Goal: Find specific page/section: Find specific page/section

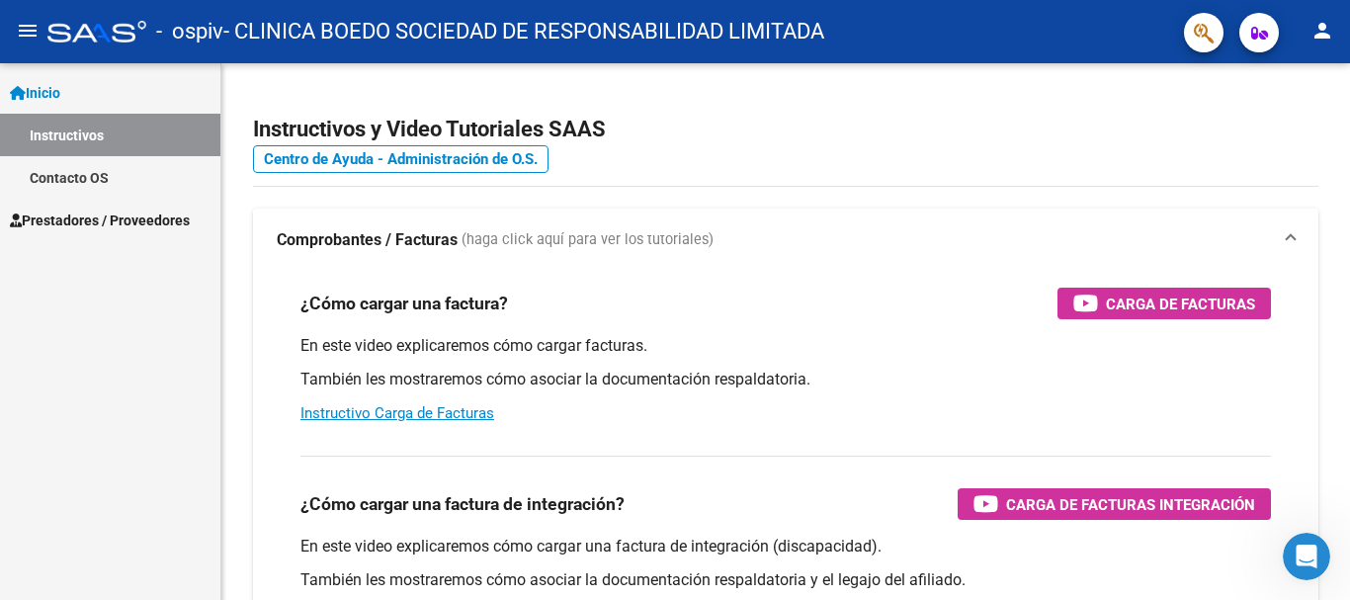
click at [96, 211] on span "Prestadores / Proveedores" at bounding box center [100, 220] width 180 height 22
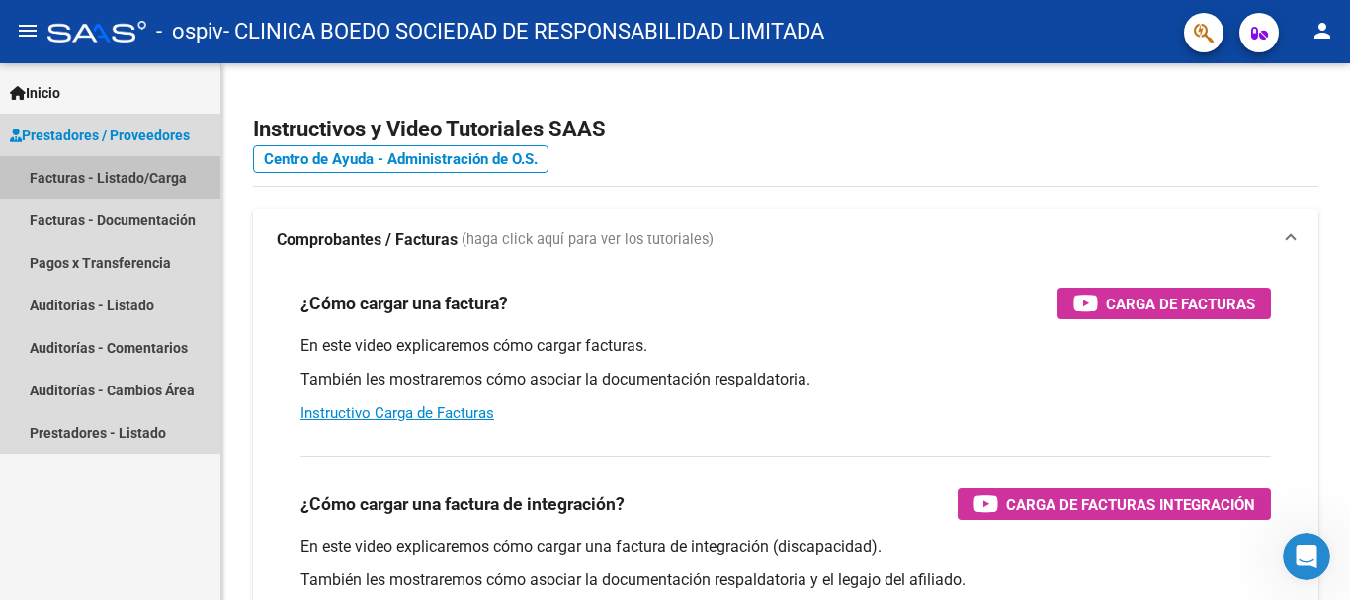
click at [83, 176] on link "Facturas - Listado/Carga" at bounding box center [110, 177] width 220 height 42
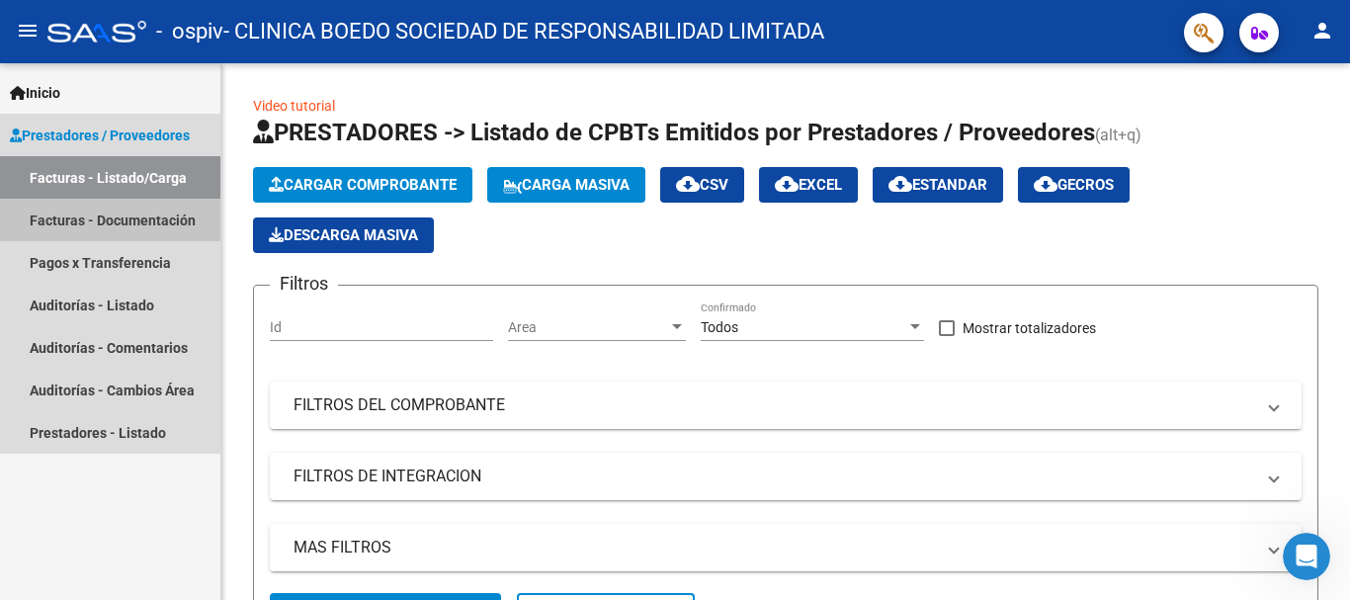
click at [120, 214] on link "Facturas - Documentación" at bounding box center [110, 220] width 220 height 42
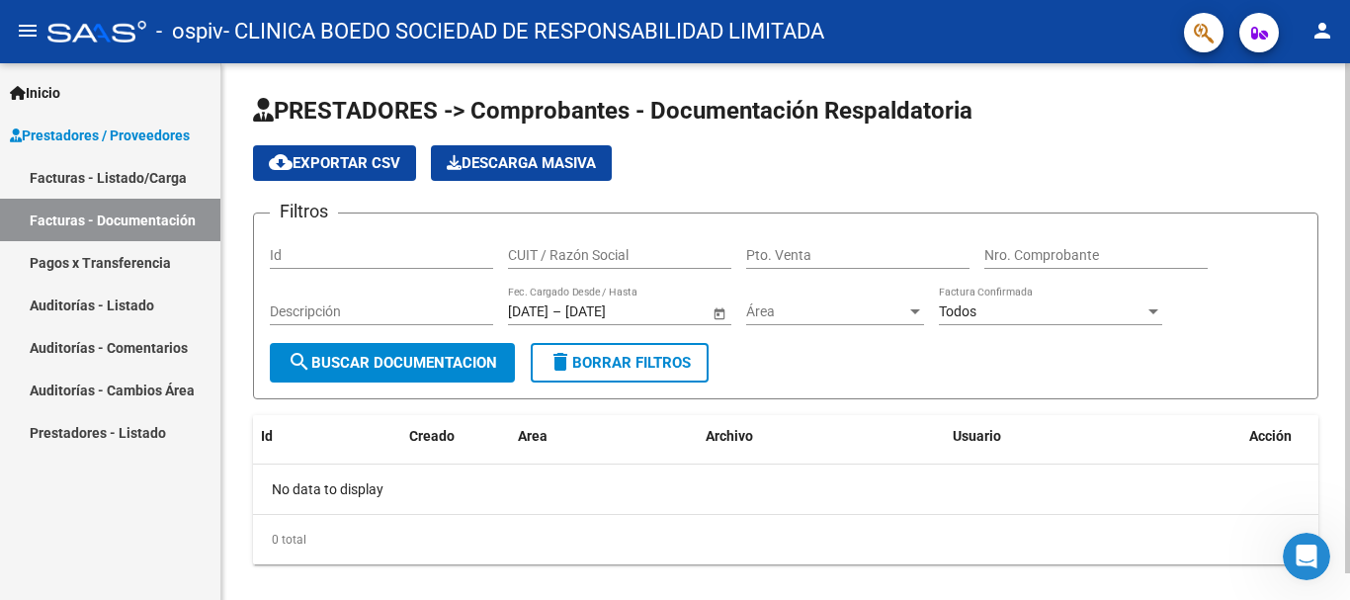
click at [296, 257] on input "Id" at bounding box center [381, 255] width 223 height 17
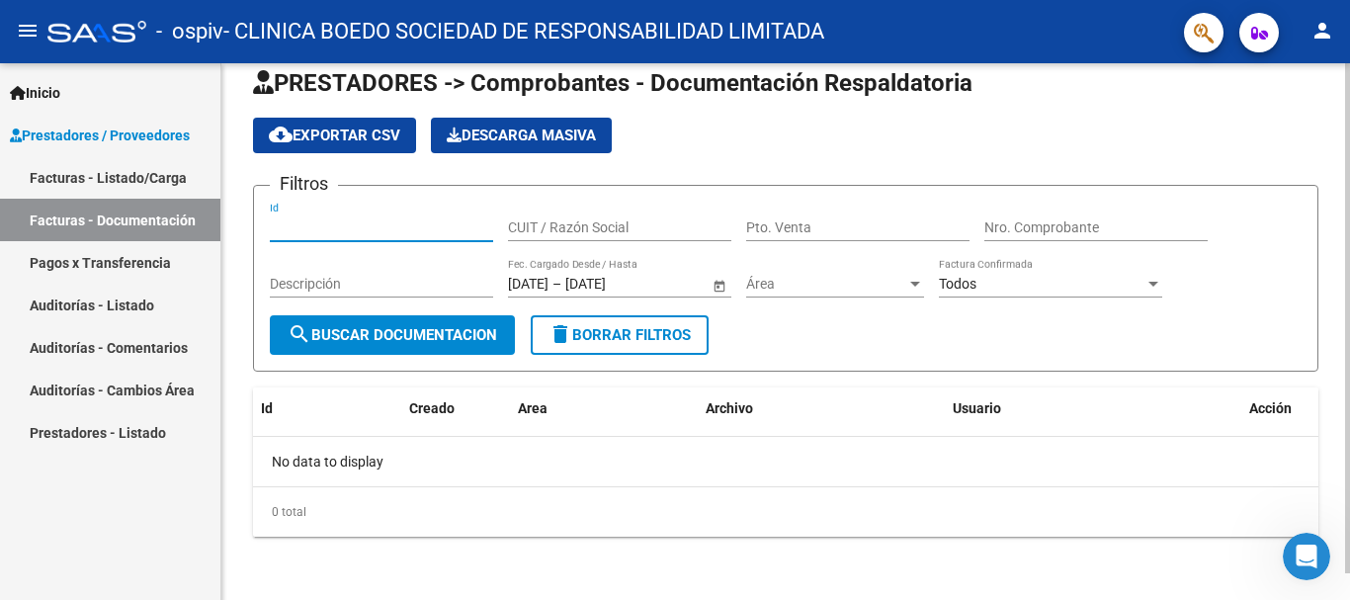
click at [434, 324] on button "search Buscar Documentacion" at bounding box center [392, 335] width 245 height 40
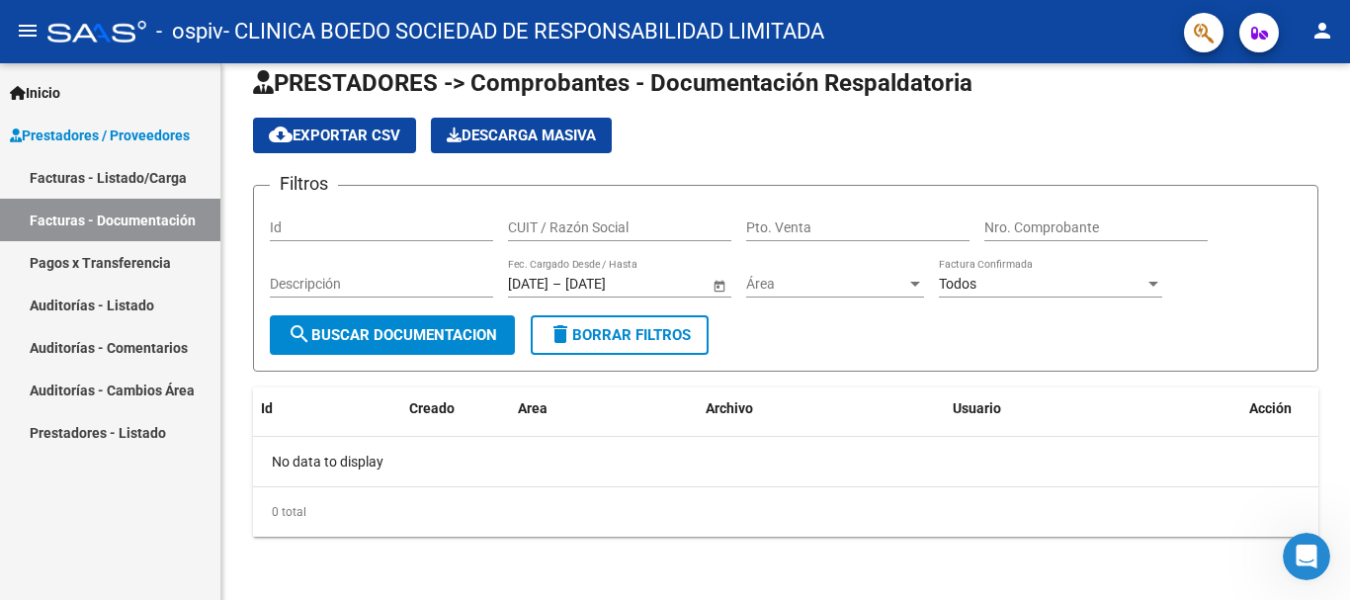
click at [111, 315] on link "Auditorías - Listado" at bounding box center [110, 305] width 220 height 42
